Goal: Task Accomplishment & Management: Use online tool/utility

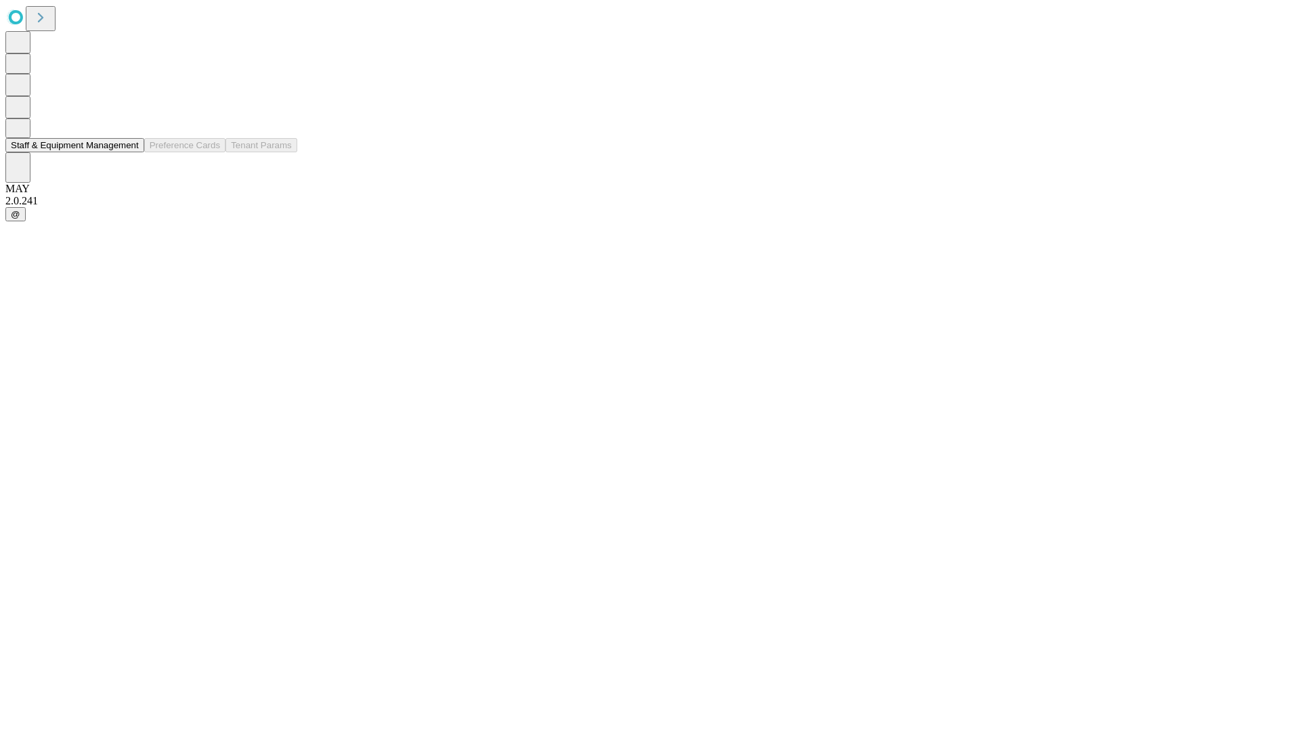
click at [129, 152] on button "Staff & Equipment Management" at bounding box center [74, 145] width 139 height 14
